Goal: Find specific page/section: Find specific page/section

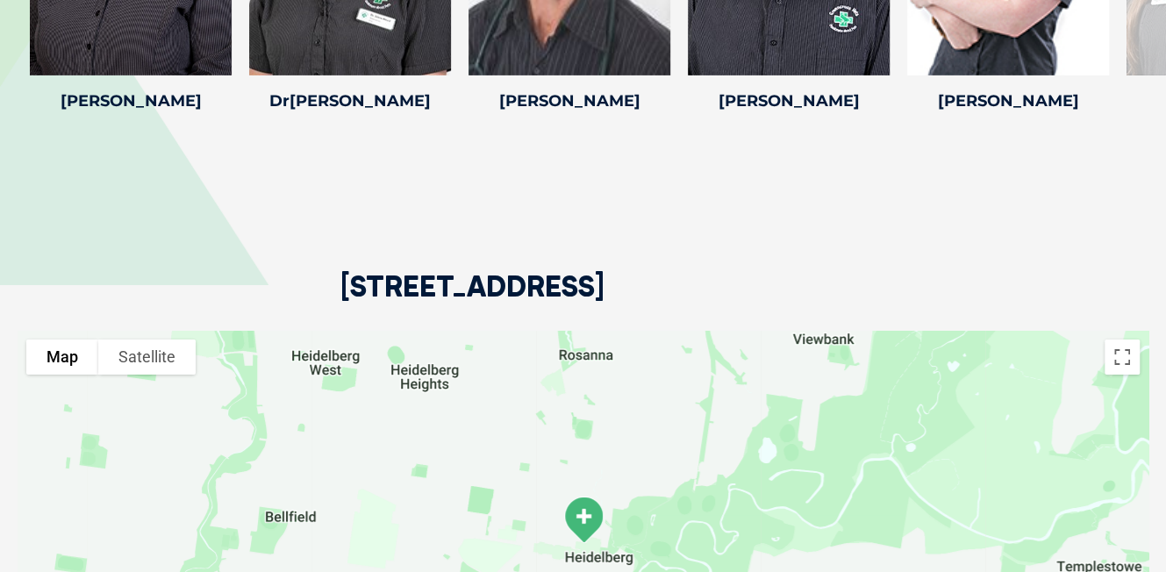
scroll to position [2969, 0]
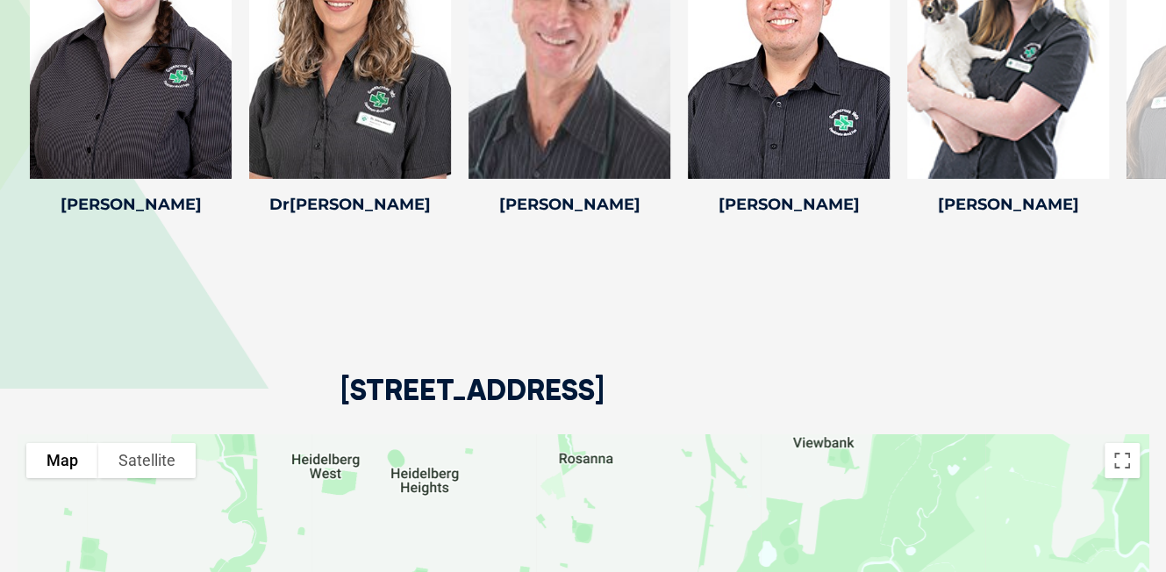
drag, startPoint x: 1177, startPoint y: 88, endPoint x: 1104, endPoint y: 353, distance: 274.8
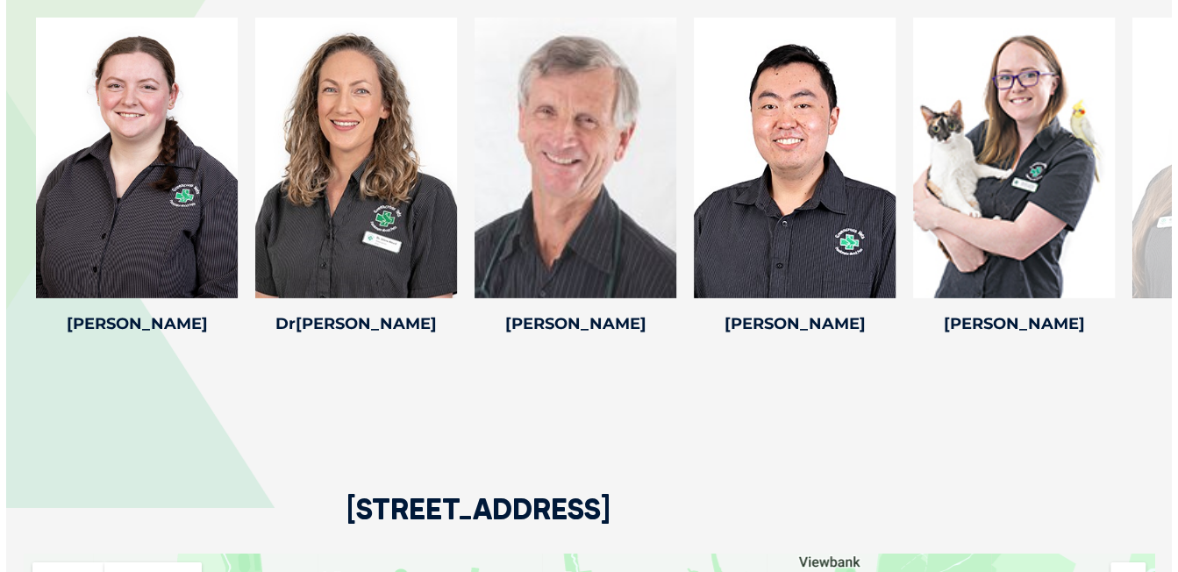
scroll to position [2843, 0]
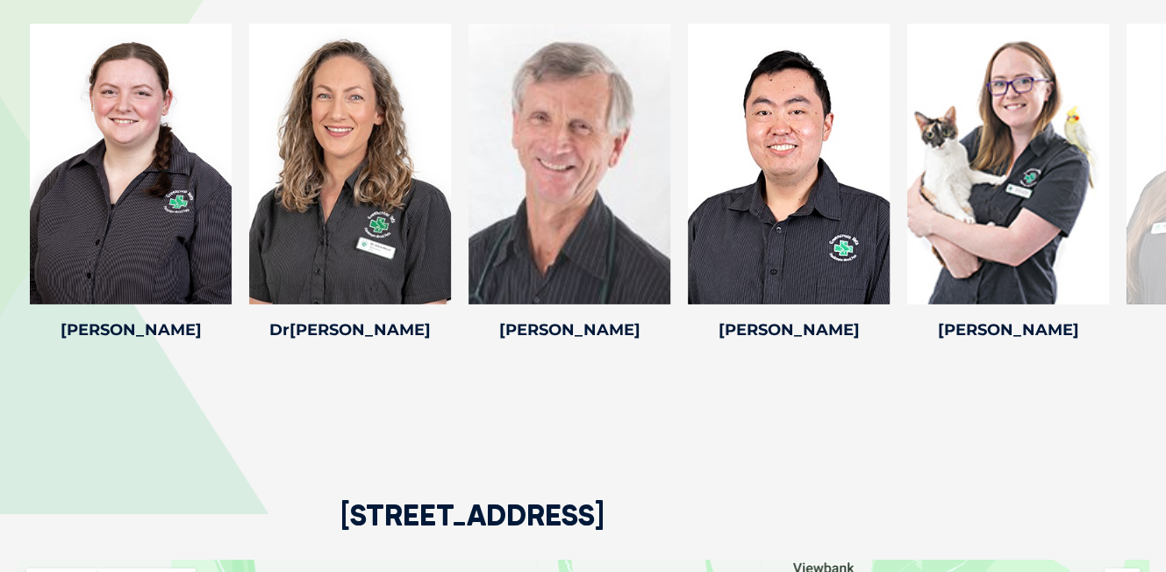
click at [654, 273] on icon at bounding box center [660, 293] width 58 height 58
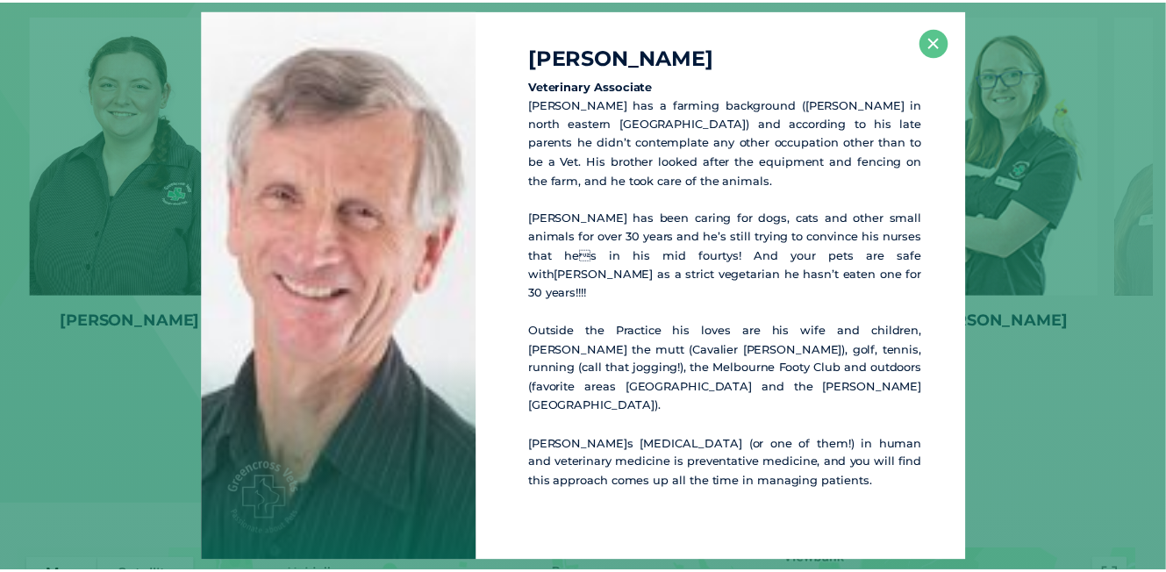
scroll to position [2853, 0]
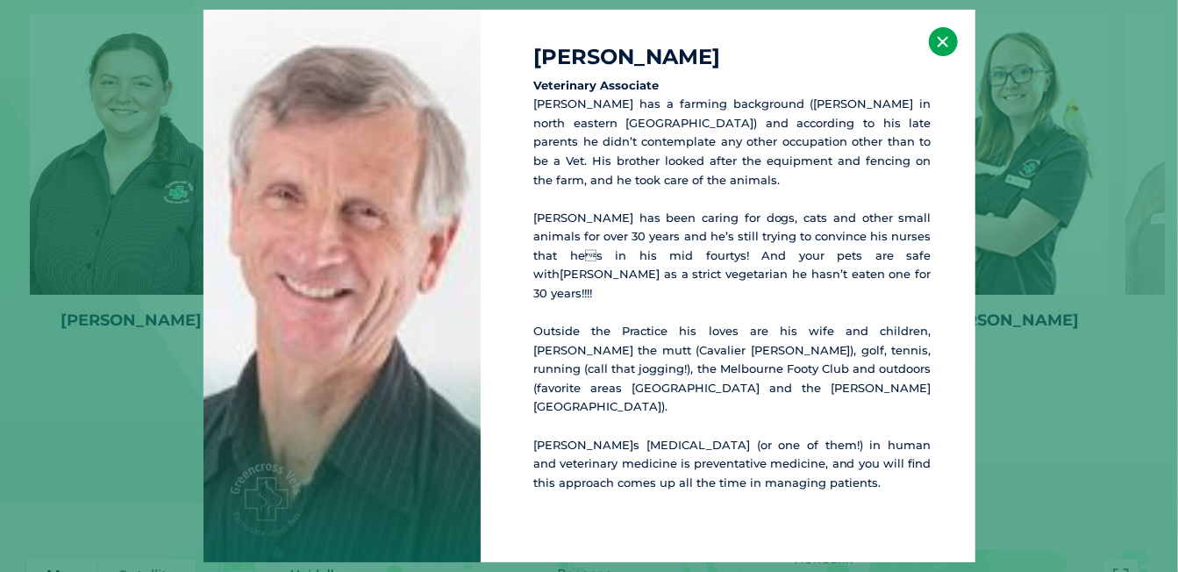
click at [944, 56] on button "×" at bounding box center [943, 41] width 29 height 29
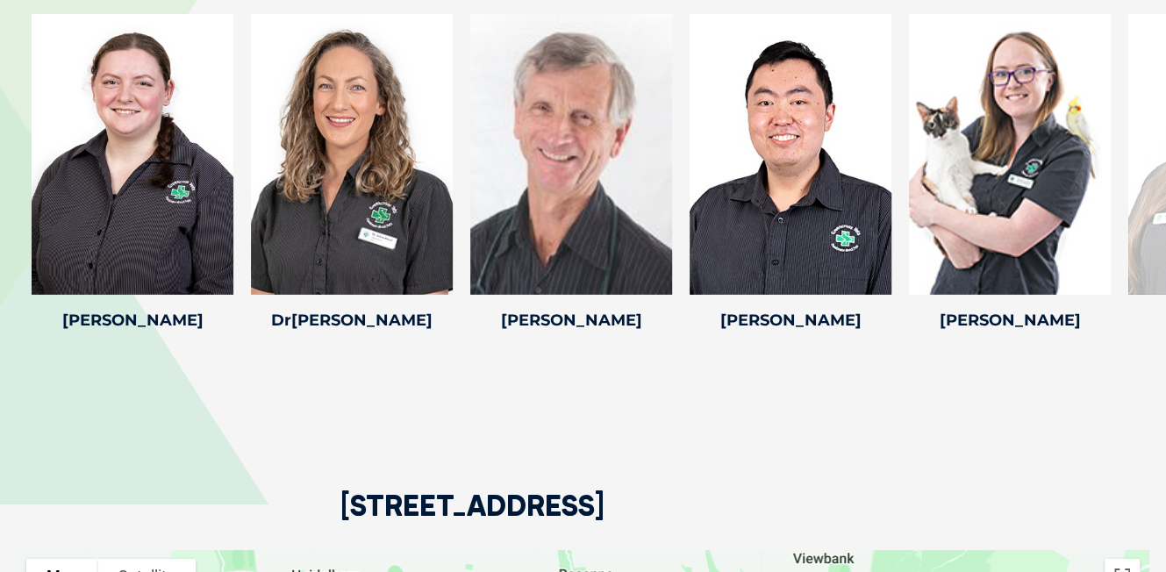
drag, startPoint x: 542, startPoint y: 136, endPoint x: 520, endPoint y: 195, distance: 62.7
click at [520, 195] on div at bounding box center [571, 154] width 202 height 281
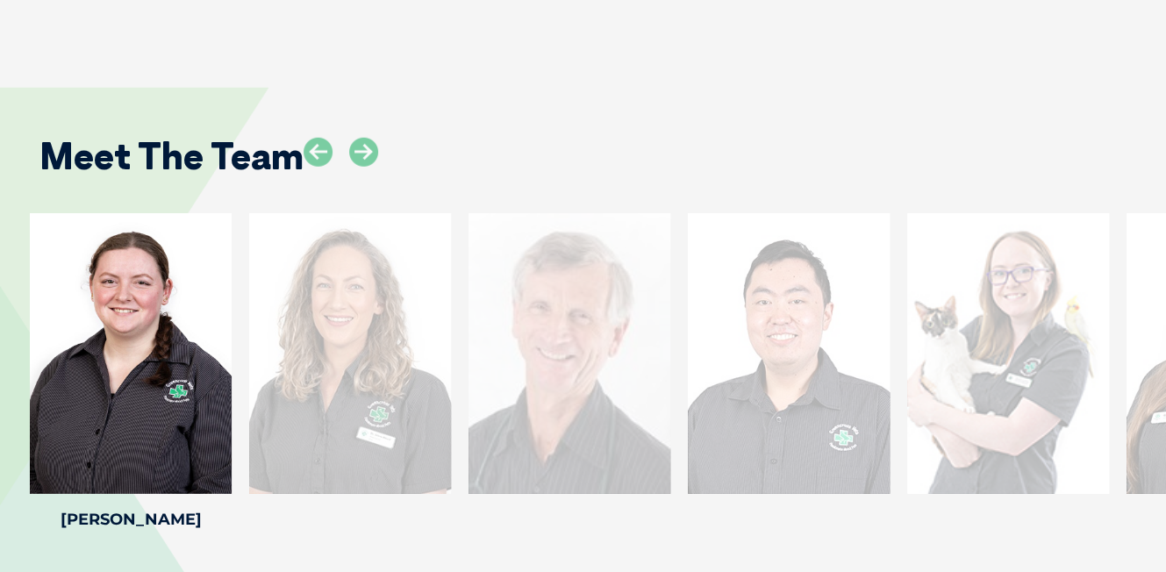
scroll to position [2666, 0]
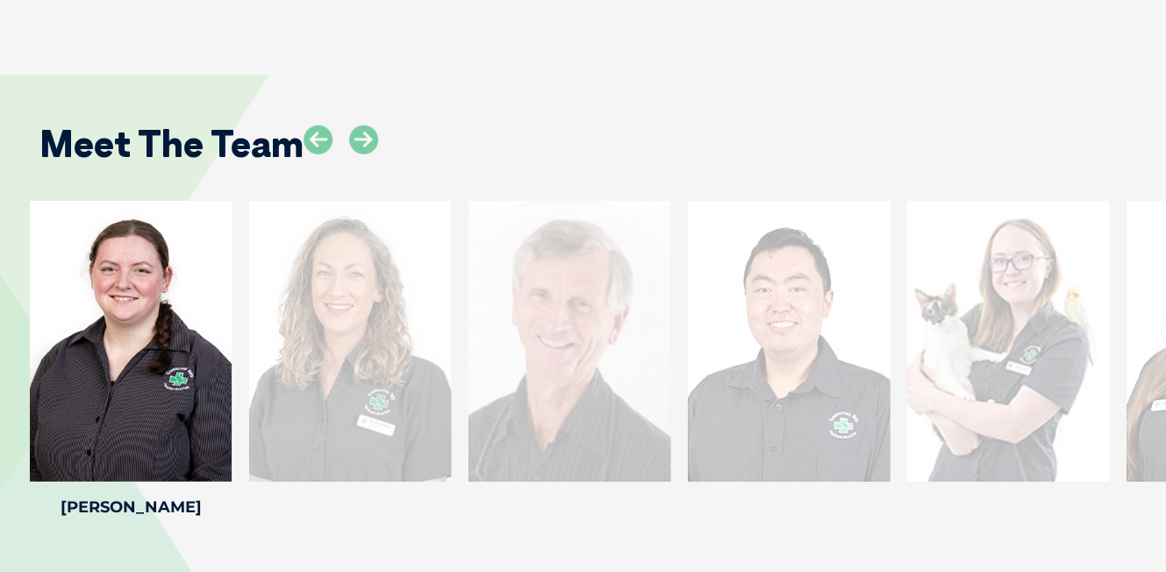
click at [612, 398] on div at bounding box center [569, 341] width 202 height 281
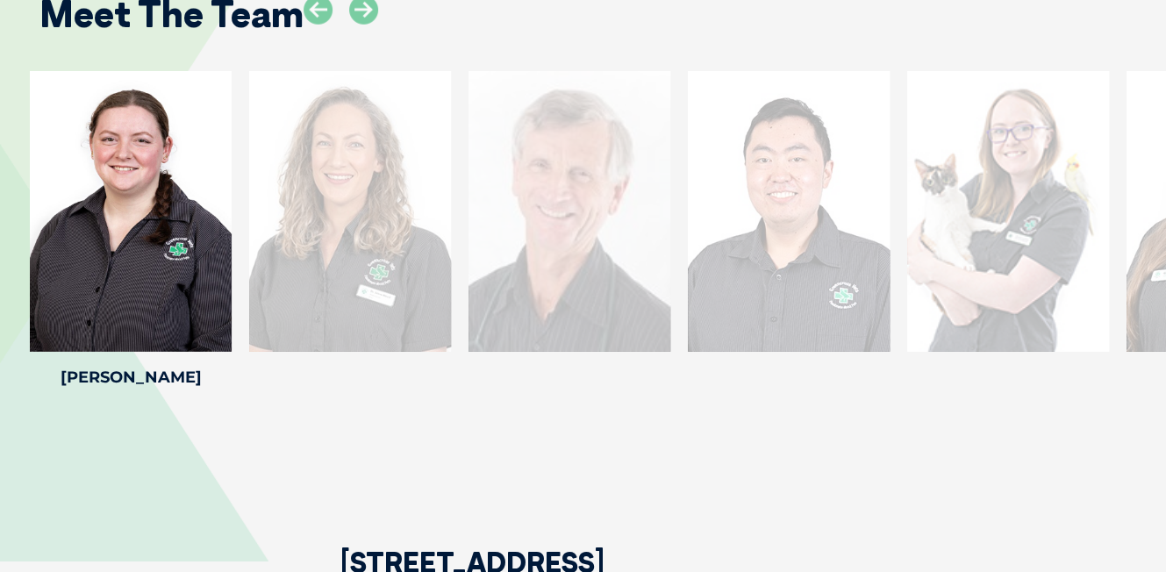
scroll to position [2797, 0]
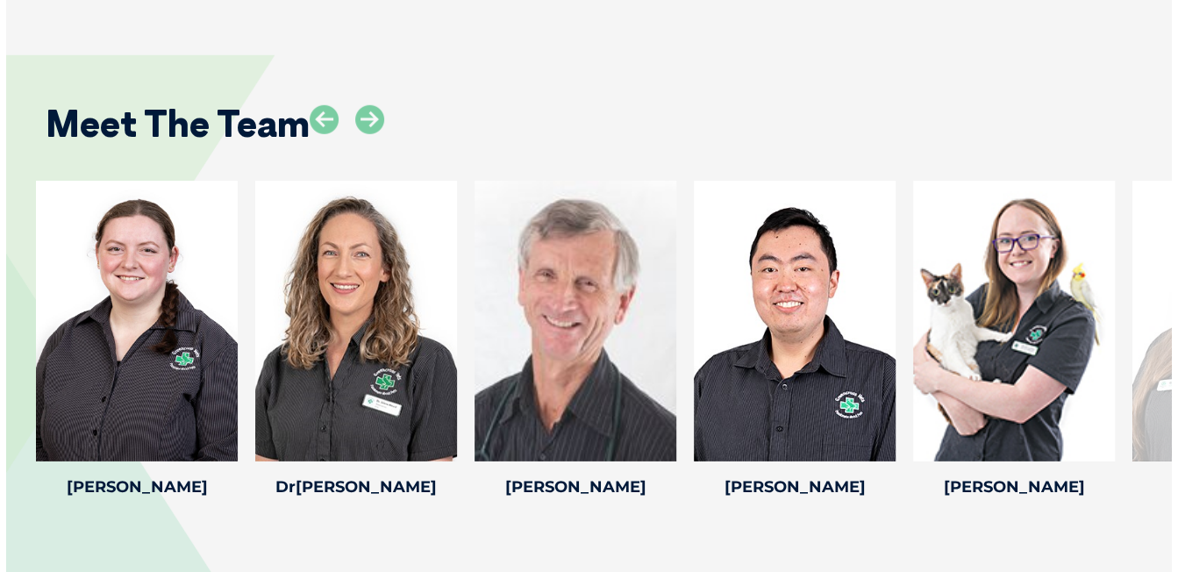
scroll to position [2685, 0]
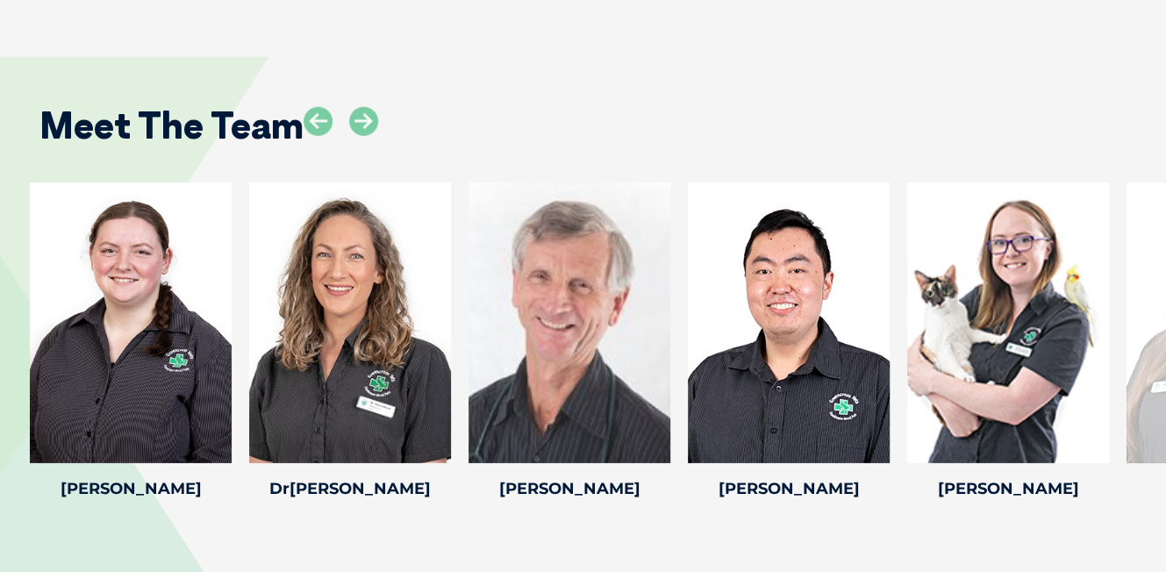
click at [598, 235] on div at bounding box center [569, 322] width 202 height 281
click at [666, 423] on icon at bounding box center [660, 452] width 58 height 58
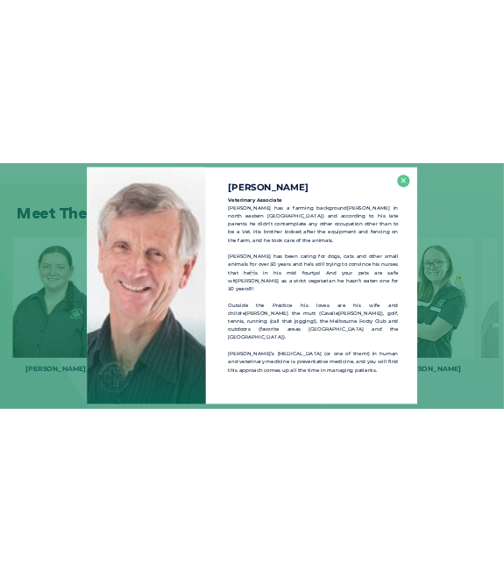
scroll to position [2695, 0]
